Goal: Task Accomplishment & Management: Complete application form

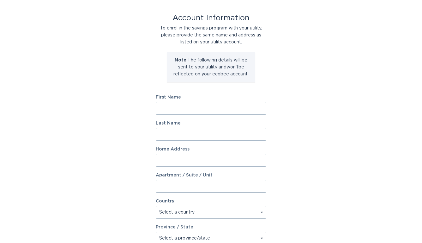
scroll to position [32, 0]
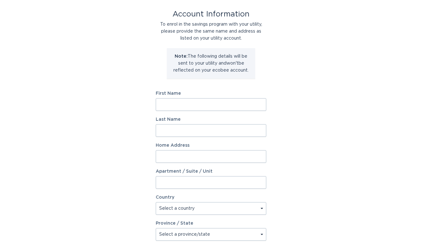
click at [198, 106] on input "First Name" at bounding box center [211, 104] width 111 height 13
type input "B"
type input "[PERSON_NAME]"
click at [134, 113] on div "Account Information To enrol in the savings program with your utility, please p…" at bounding box center [211, 161] width 422 height 349
type input "Fox"
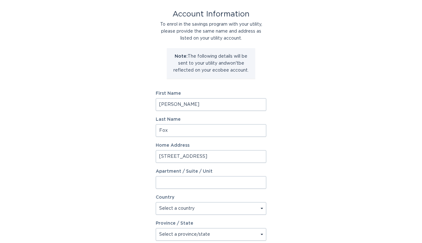
type input "[STREET_ADDRESS]"
click at [199, 181] on input "Apartment / Suite / Unit" at bounding box center [211, 182] width 111 height 13
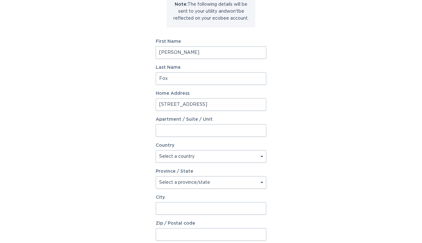
scroll to position [106, 0]
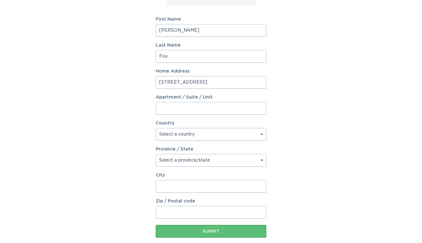
select select "US"
select select "NY"
type input "[GEOGRAPHIC_DATA]"
click at [108, 199] on div "Account Information To enrol in the savings program with your utility, please p…" at bounding box center [211, 87] width 422 height 349
type input "11968"
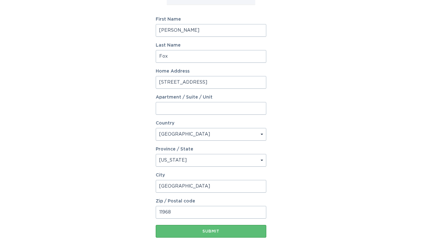
click at [307, 181] on div "Account Information To enrol in the savings program with your utility, please p…" at bounding box center [211, 87] width 422 height 349
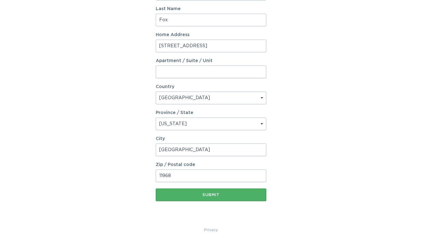
scroll to position [142, 0]
click at [222, 194] on div "Submit" at bounding box center [211, 195] width 104 height 4
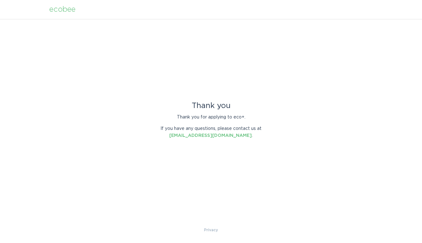
scroll to position [0, 0]
